Goal: Task Accomplishment & Management: Manage account settings

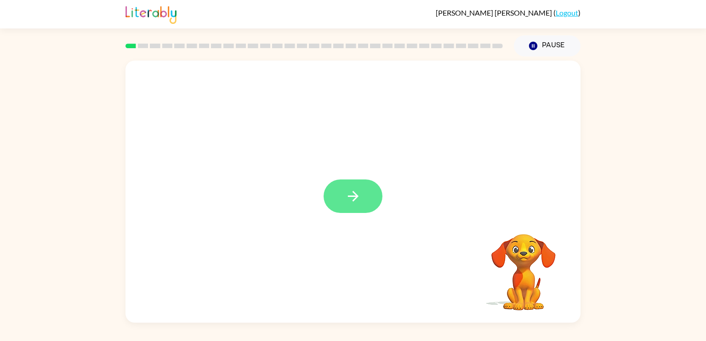
click at [357, 190] on icon "button" at bounding box center [353, 196] width 16 height 16
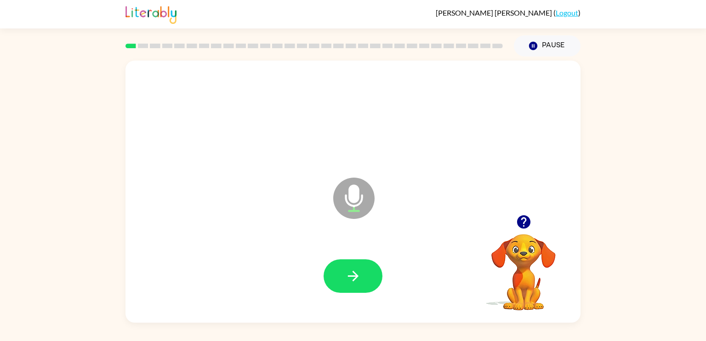
click at [565, 11] on link "Logout" at bounding box center [566, 12] width 23 height 9
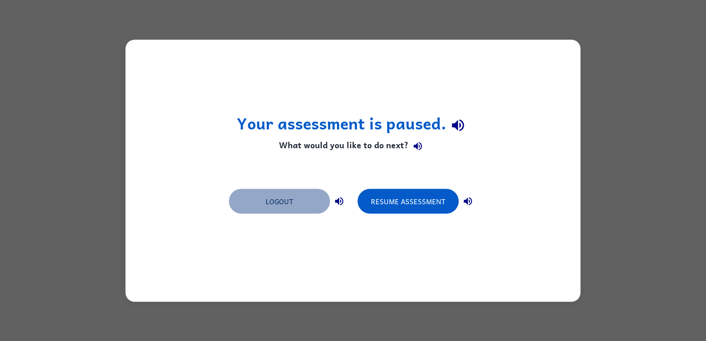
click at [281, 203] on button "Logout" at bounding box center [279, 201] width 101 height 25
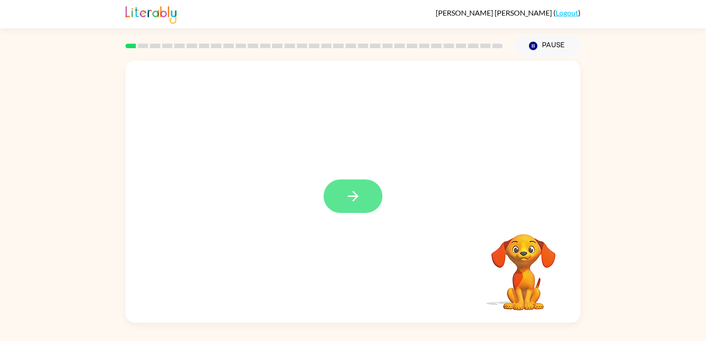
click at [358, 186] on button "button" at bounding box center [352, 197] width 59 height 34
click at [566, 11] on link "Logout" at bounding box center [566, 12] width 23 height 9
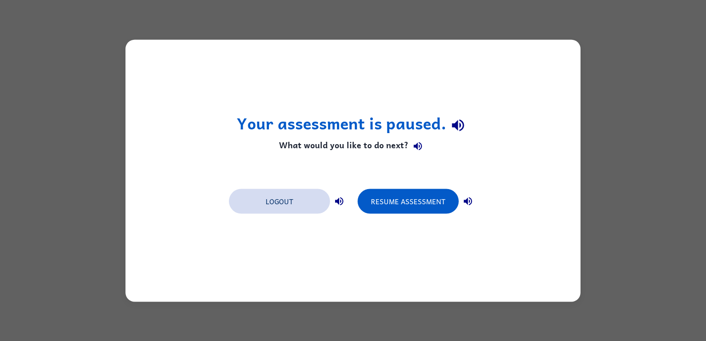
click at [286, 199] on button "Logout" at bounding box center [279, 201] width 101 height 25
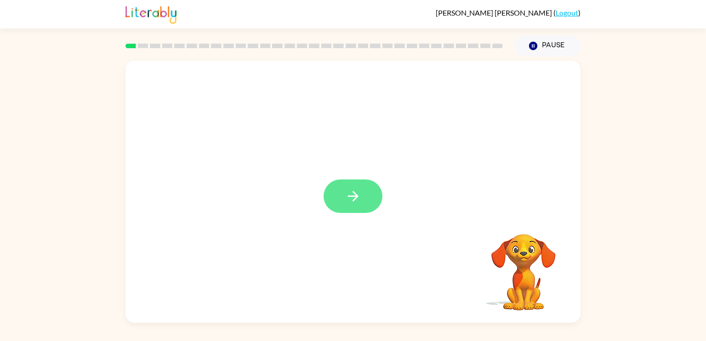
click at [352, 193] on icon "button" at bounding box center [353, 196] width 16 height 16
click at [565, 11] on link "Logout" at bounding box center [566, 12] width 23 height 9
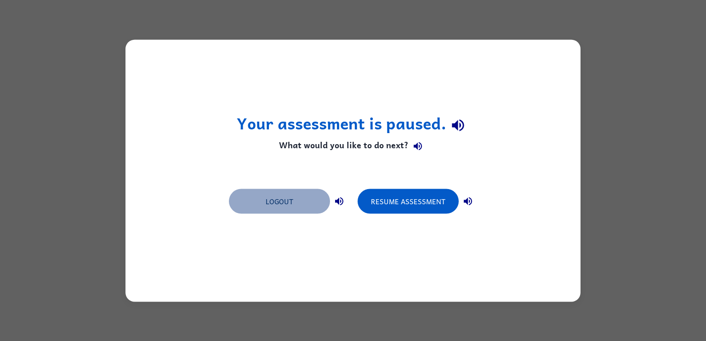
click at [282, 200] on button "Logout" at bounding box center [279, 201] width 101 height 25
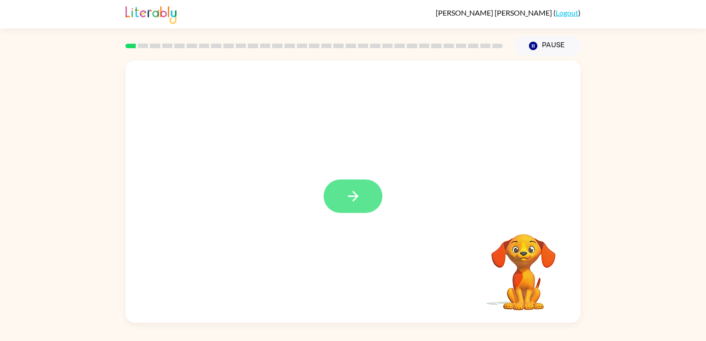
click at [350, 199] on icon "button" at bounding box center [353, 196] width 16 height 16
click at [570, 11] on link "Logout" at bounding box center [566, 12] width 23 height 9
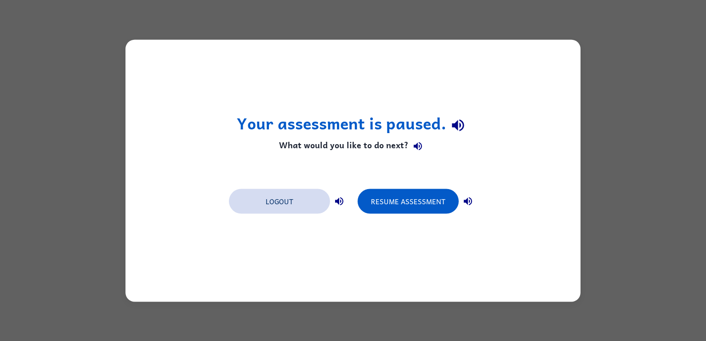
click at [266, 203] on button "Logout" at bounding box center [279, 201] width 101 height 25
